Goal: Information Seeking & Learning: Learn about a topic

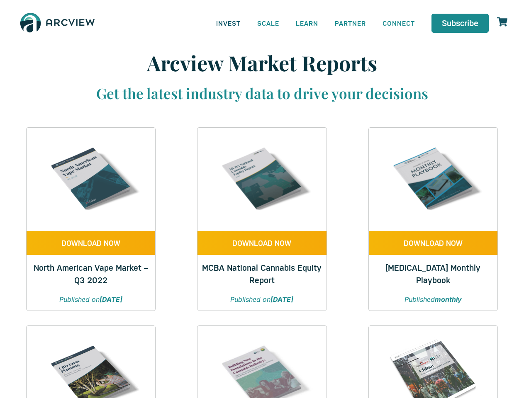
click at [228, 23] on link "INVEST" at bounding box center [228, 23] width 41 height 19
click at [268, 23] on link "SCALE" at bounding box center [268, 23] width 39 height 19
click at [307, 23] on link "LEARN" at bounding box center [306, 23] width 39 height 19
click at [398, 23] on link "CONNECT" at bounding box center [398, 23] width 49 height 19
